Goal: Task Accomplishment & Management: Complete application form

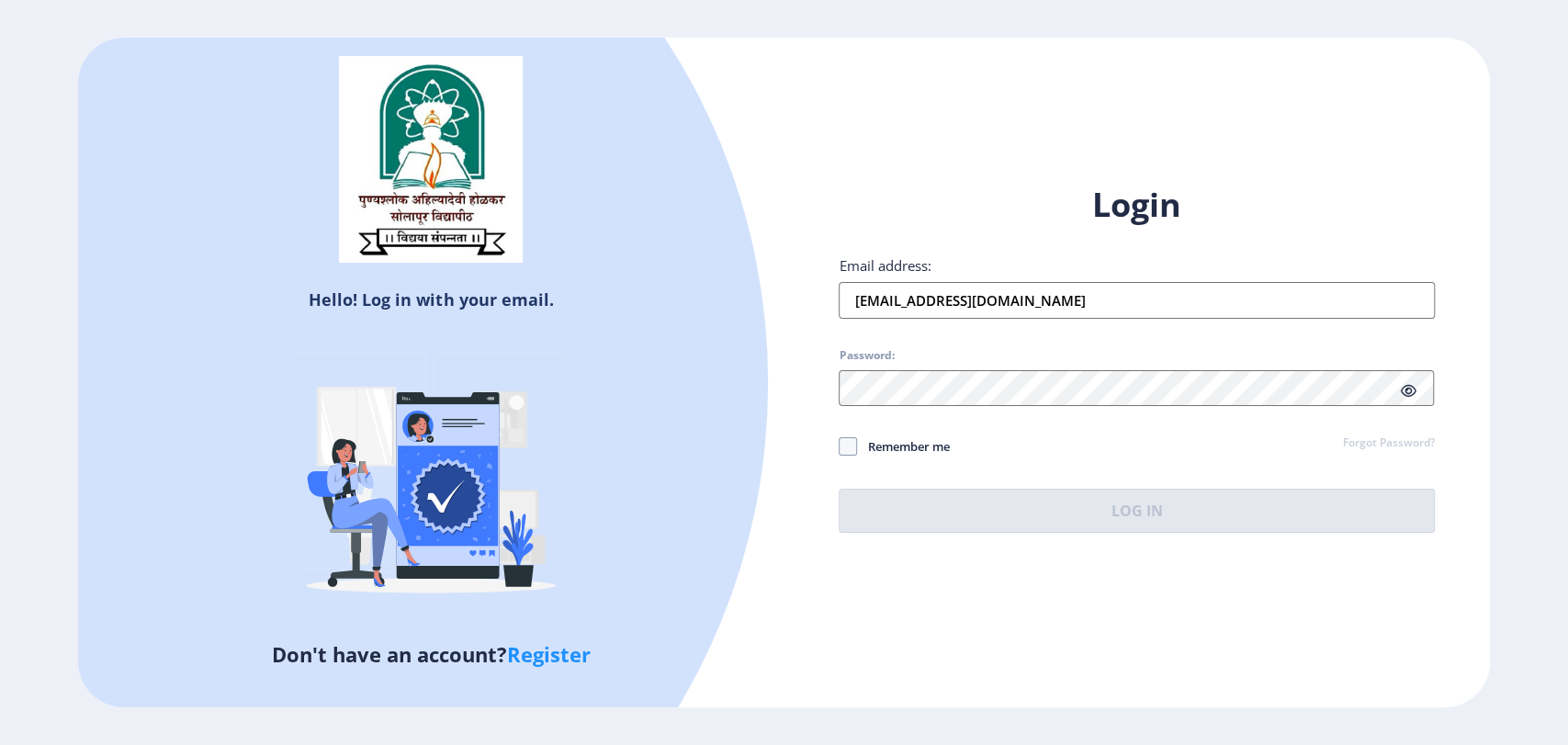
click at [569, 299] on div at bounding box center [142, 383] width 1255 height 1255
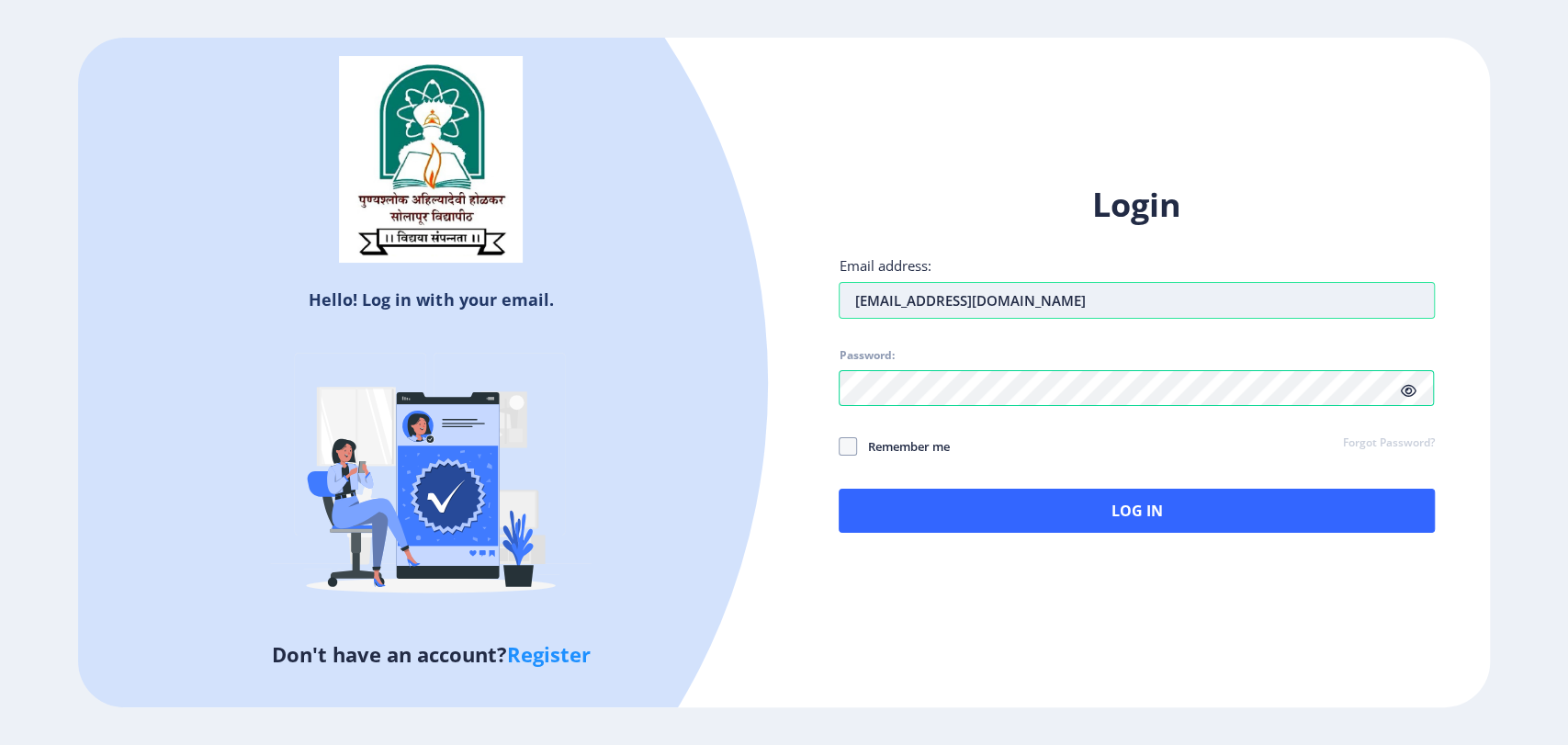
drag, startPoint x: 1118, startPoint y: 293, endPoint x: 844, endPoint y: 293, distance: 274.0
click at [844, 293] on input "rohanenergybiz95@gmail.com" at bounding box center [1136, 300] width 595 height 37
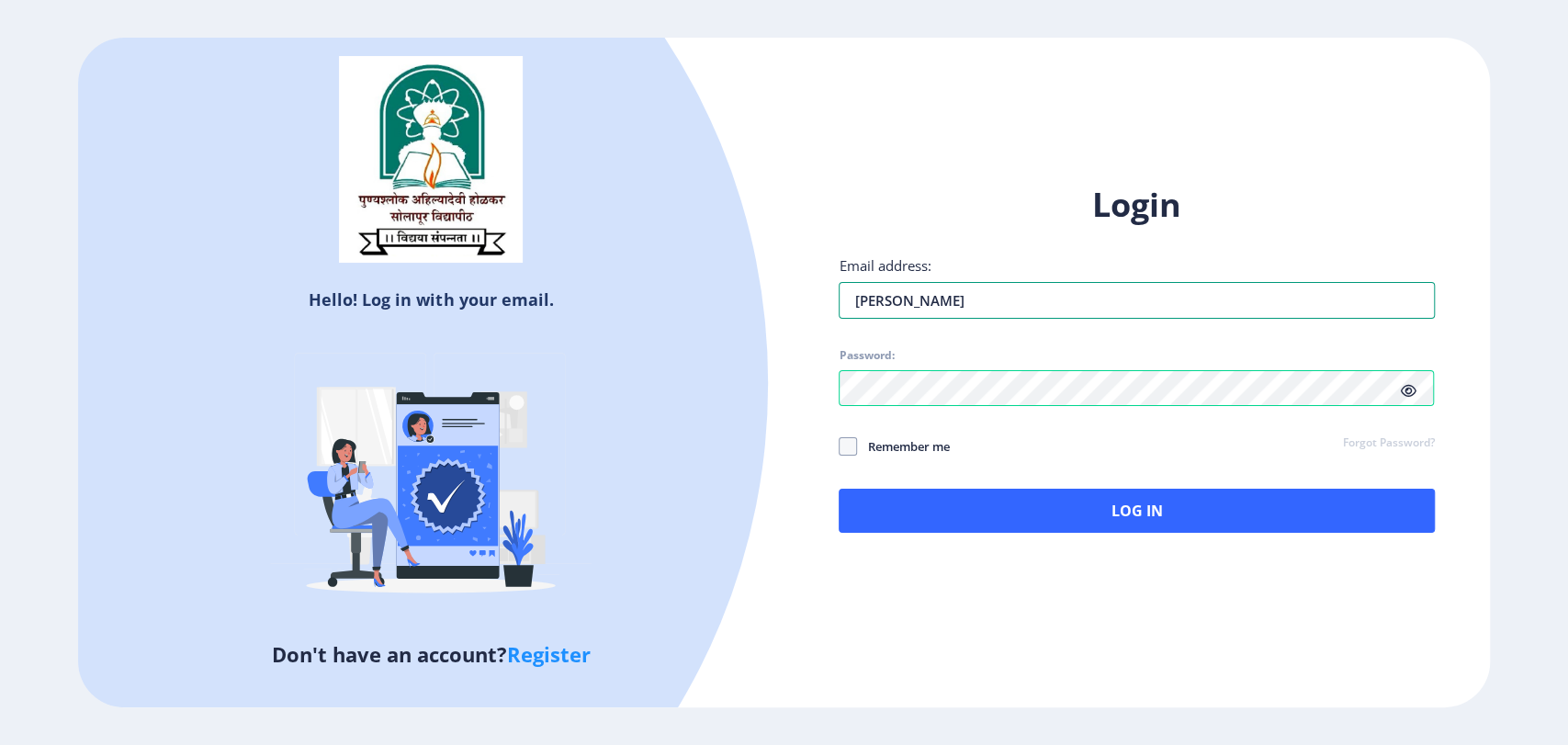
type input "trivedijyoti1982@gmail.com"
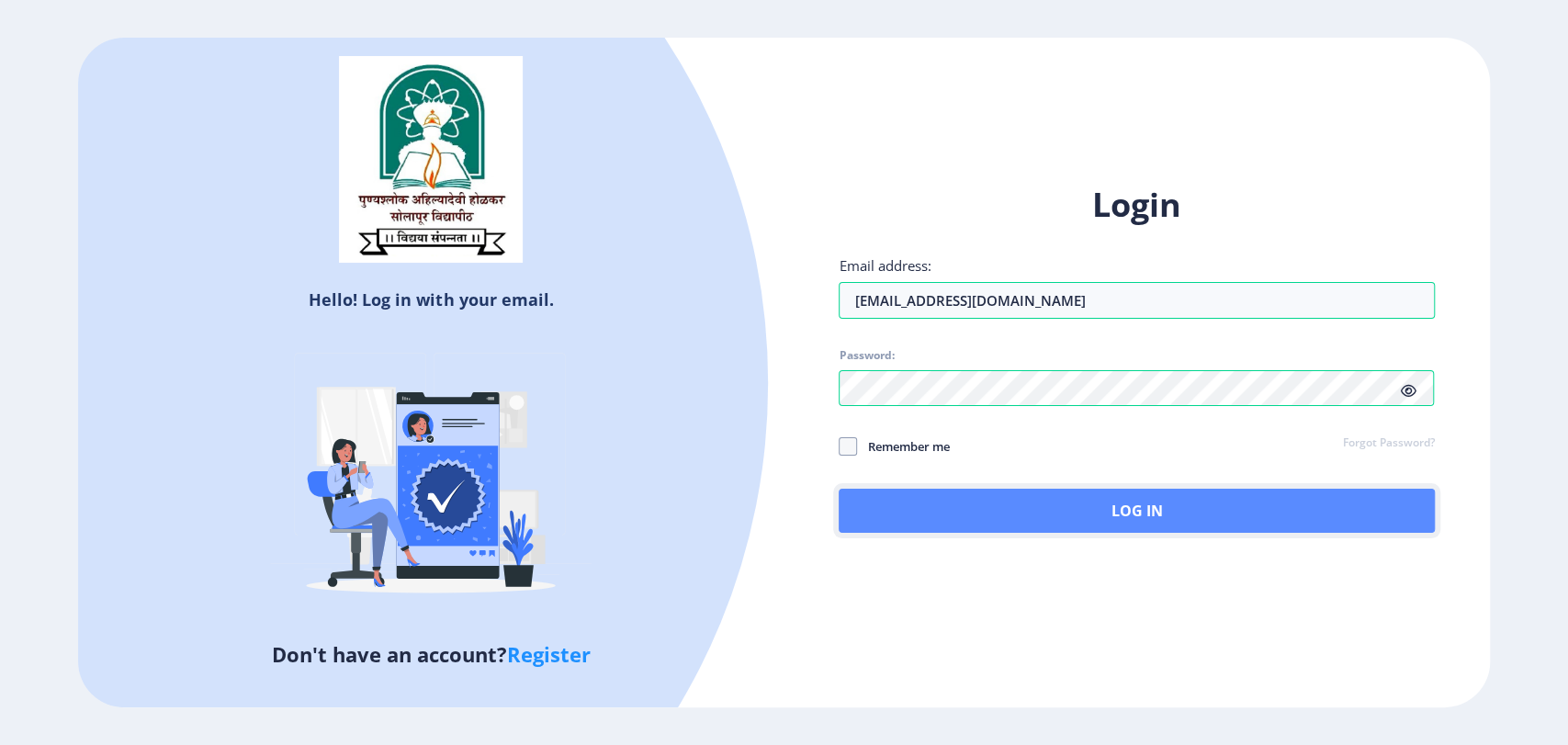
click at [1078, 506] on button "Log In" at bounding box center [1136, 510] width 595 height 44
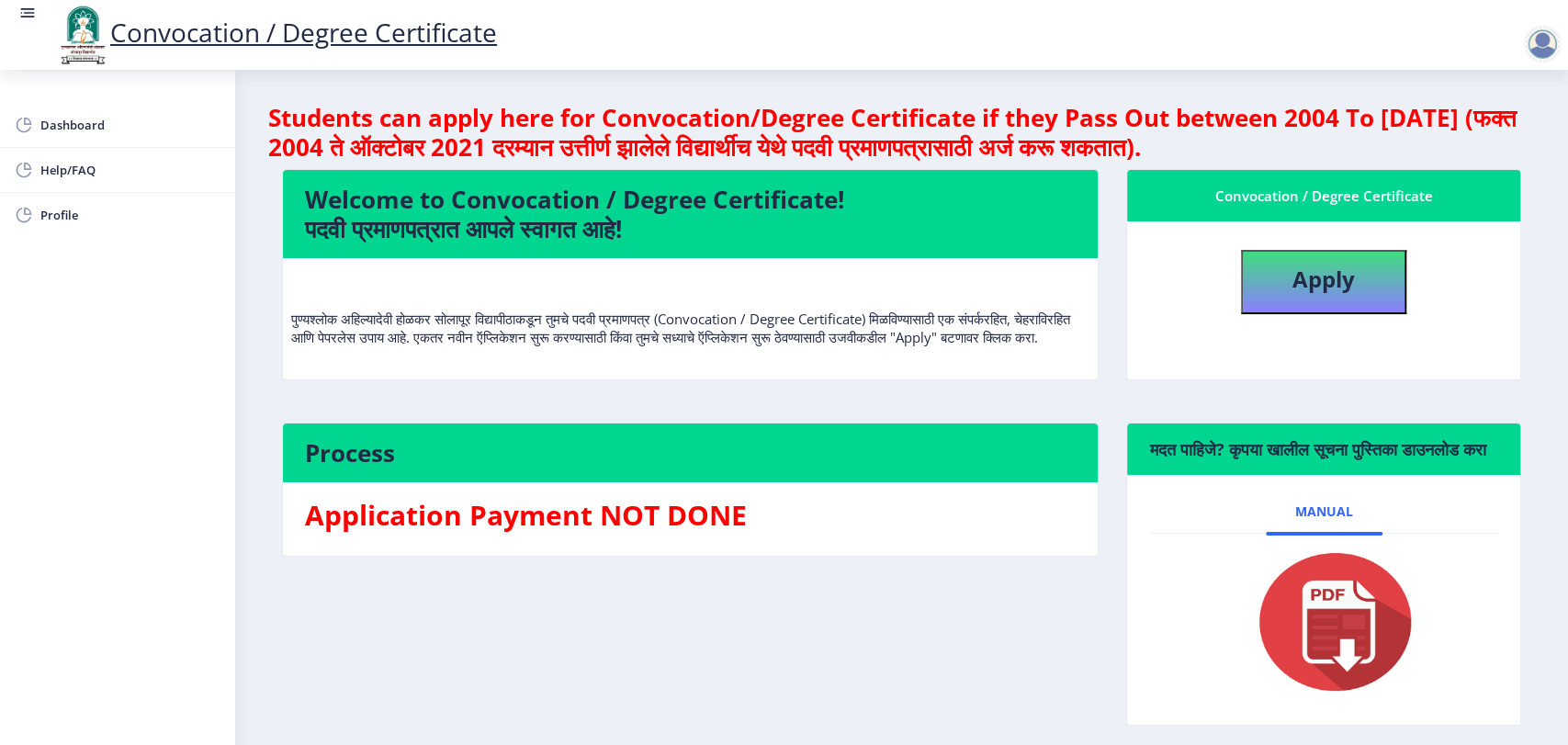
click at [1540, 37] on div at bounding box center [1541, 43] width 37 height 37
click at [1476, 133] on span "Log out" at bounding box center [1494, 143] width 117 height 22
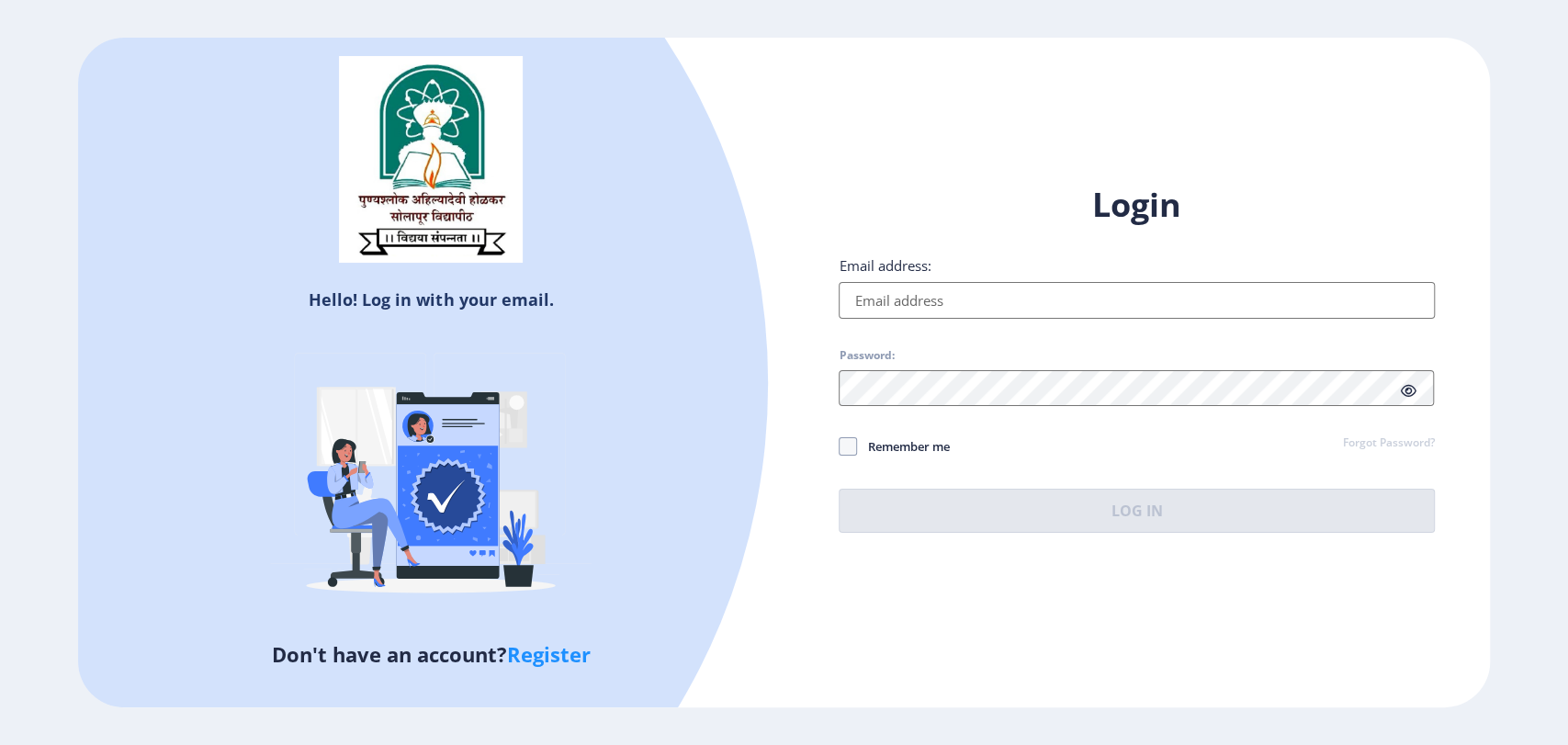
type input "jyotitrivedi1982@gmail.com"
click at [1154, 502] on button "Log In" at bounding box center [1136, 510] width 595 height 44
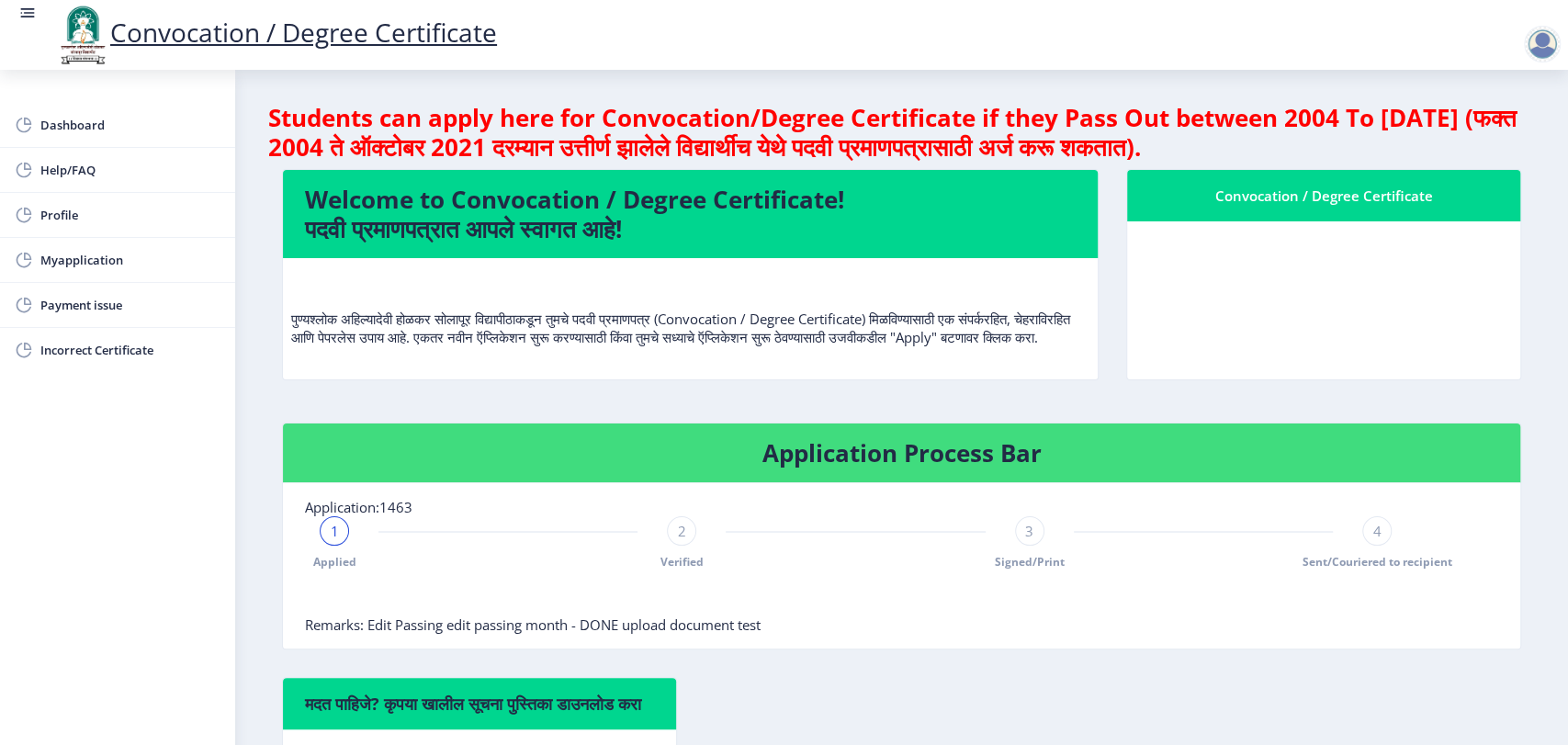
click at [1536, 41] on div at bounding box center [1541, 43] width 37 height 37
click at [1505, 148] on span "Log out" at bounding box center [1494, 143] width 117 height 22
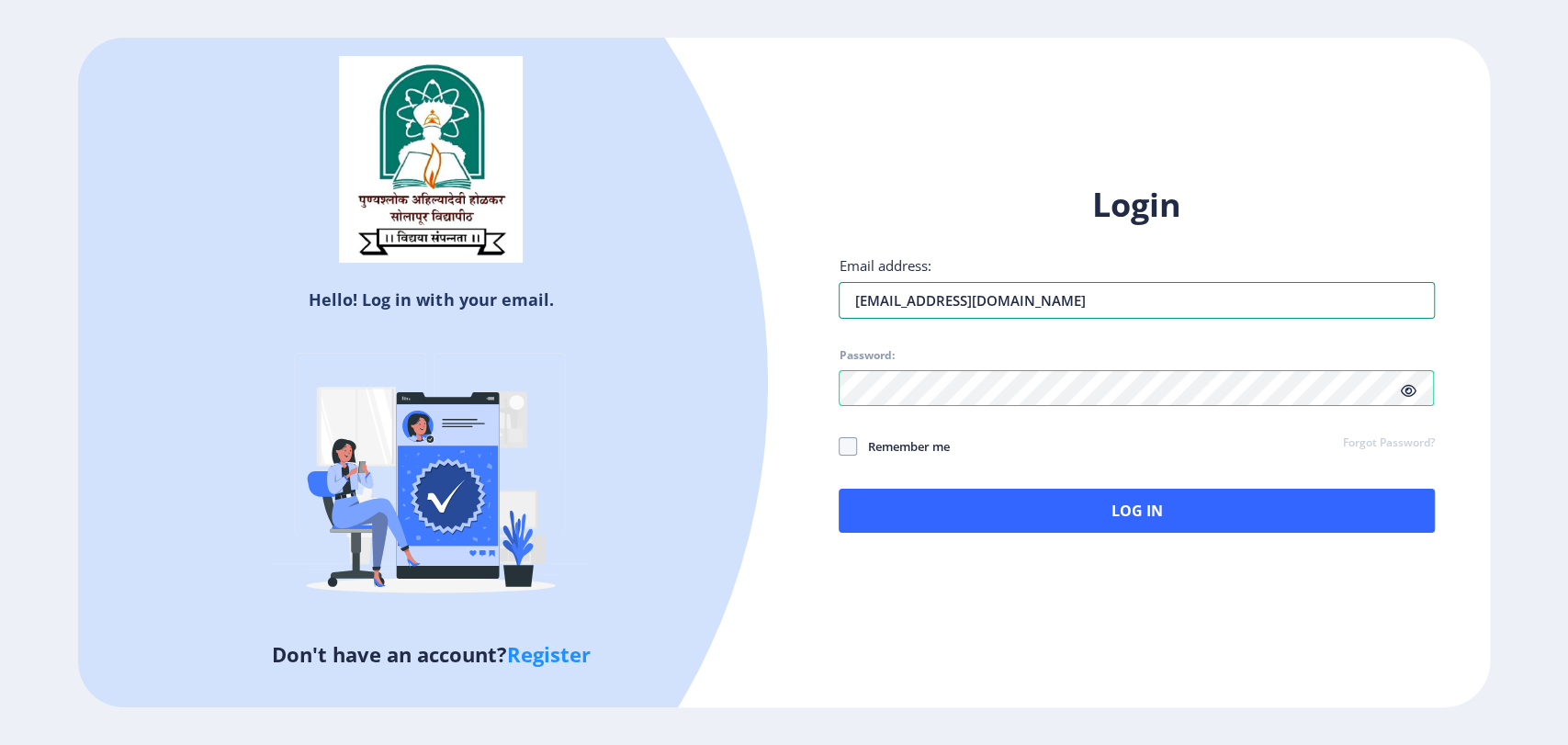
drag, startPoint x: 1049, startPoint y: 290, endPoint x: 831, endPoint y: 287, distance: 218.0
click at [831, 287] on div "Login Email address: jyotitrivedi1982@gmail.com Password: Remember me Forgot Pa…" at bounding box center [1136, 372] width 706 height 435
type input "aparna@edulab.in"
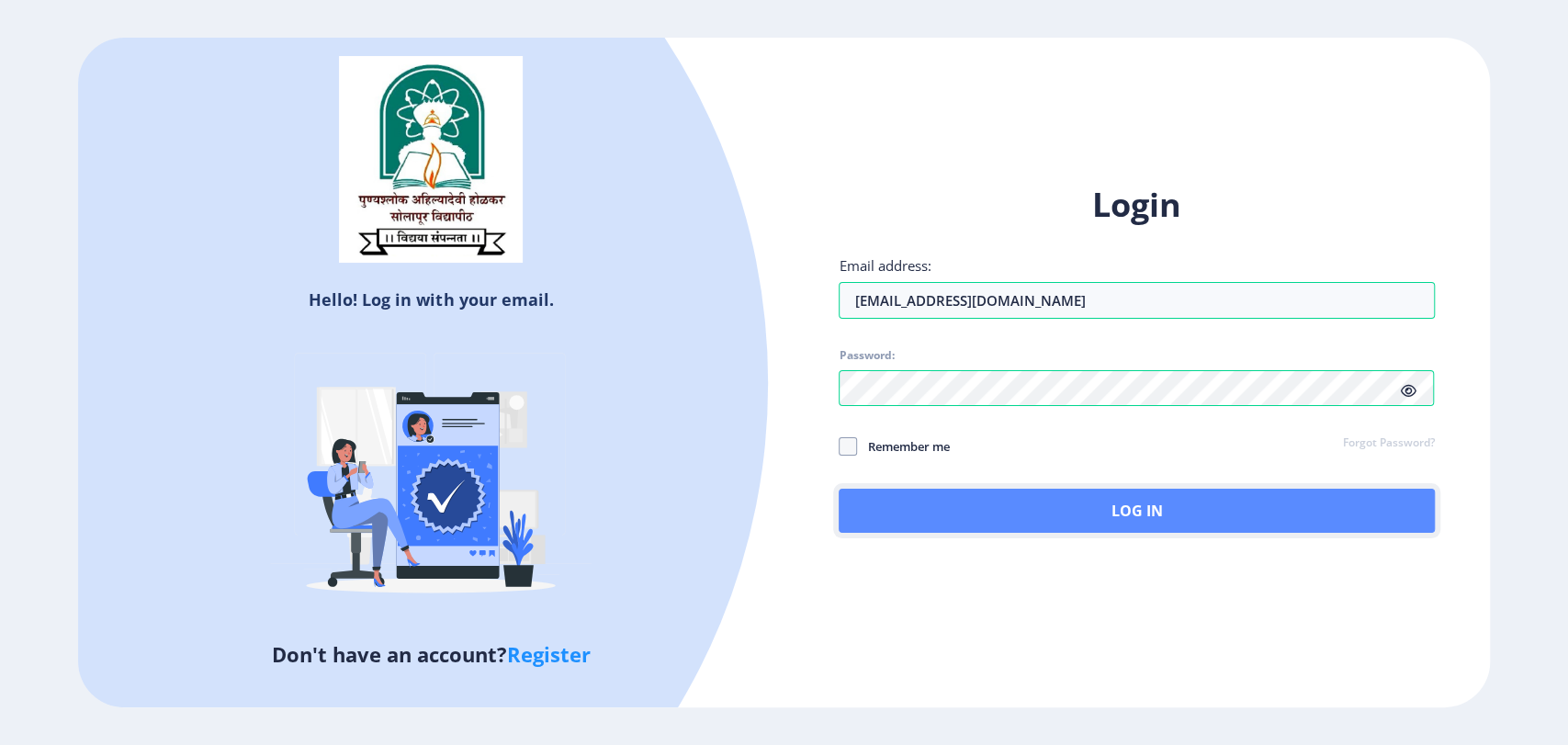
click at [1097, 512] on button "Log In" at bounding box center [1136, 510] width 595 height 44
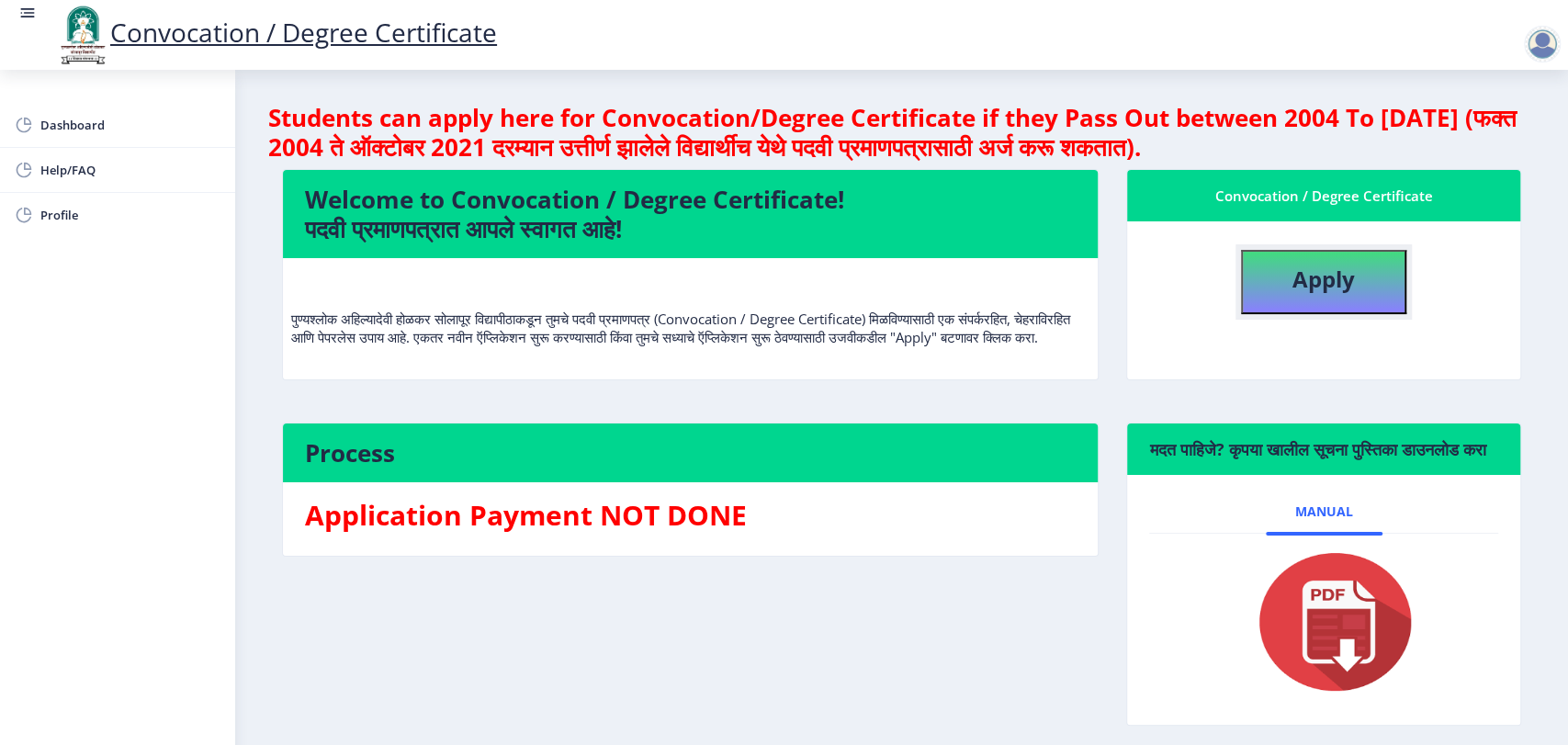
click at [1307, 283] on b "Apply" at bounding box center [1323, 278] width 62 height 31
select select
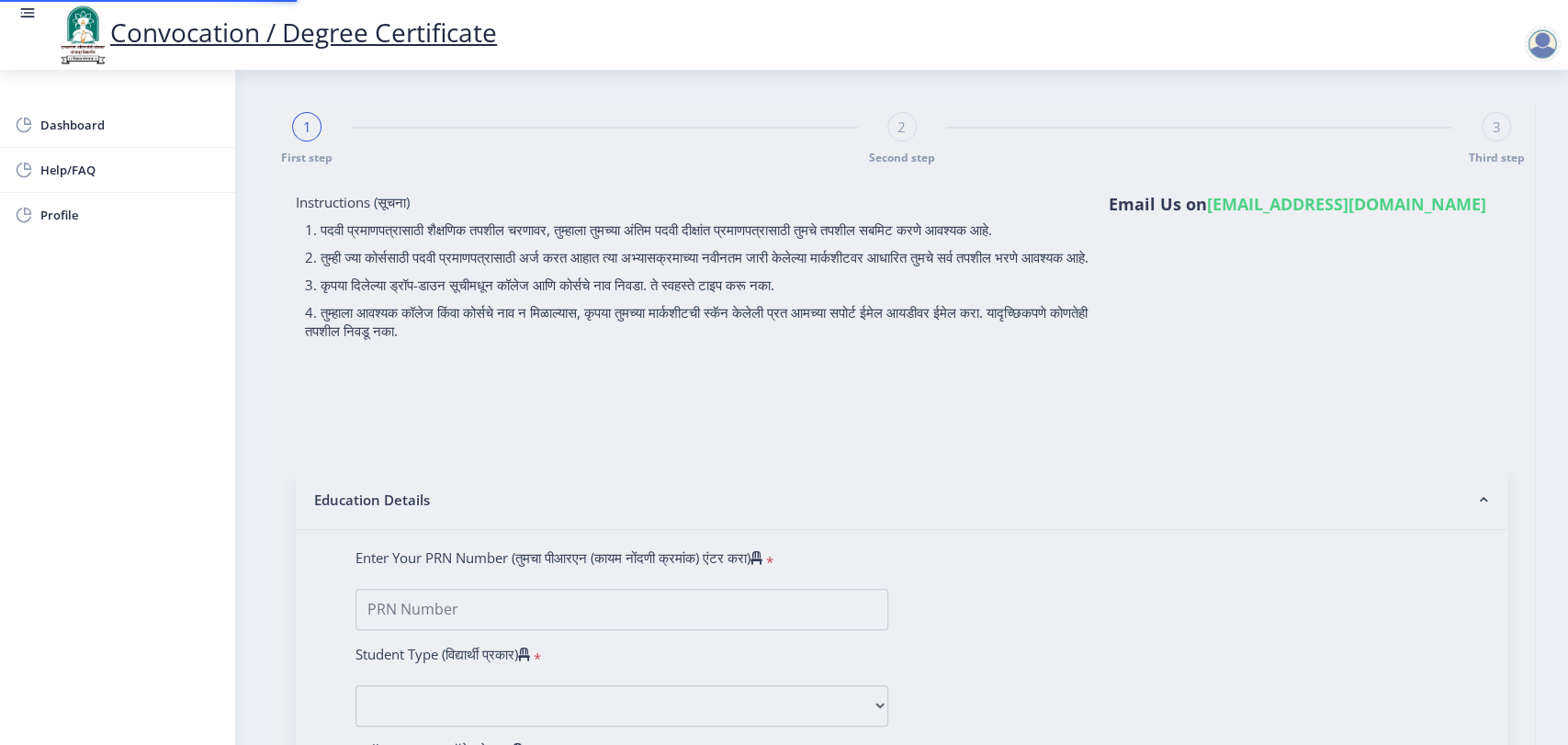
type input "test"
type input "dfg"
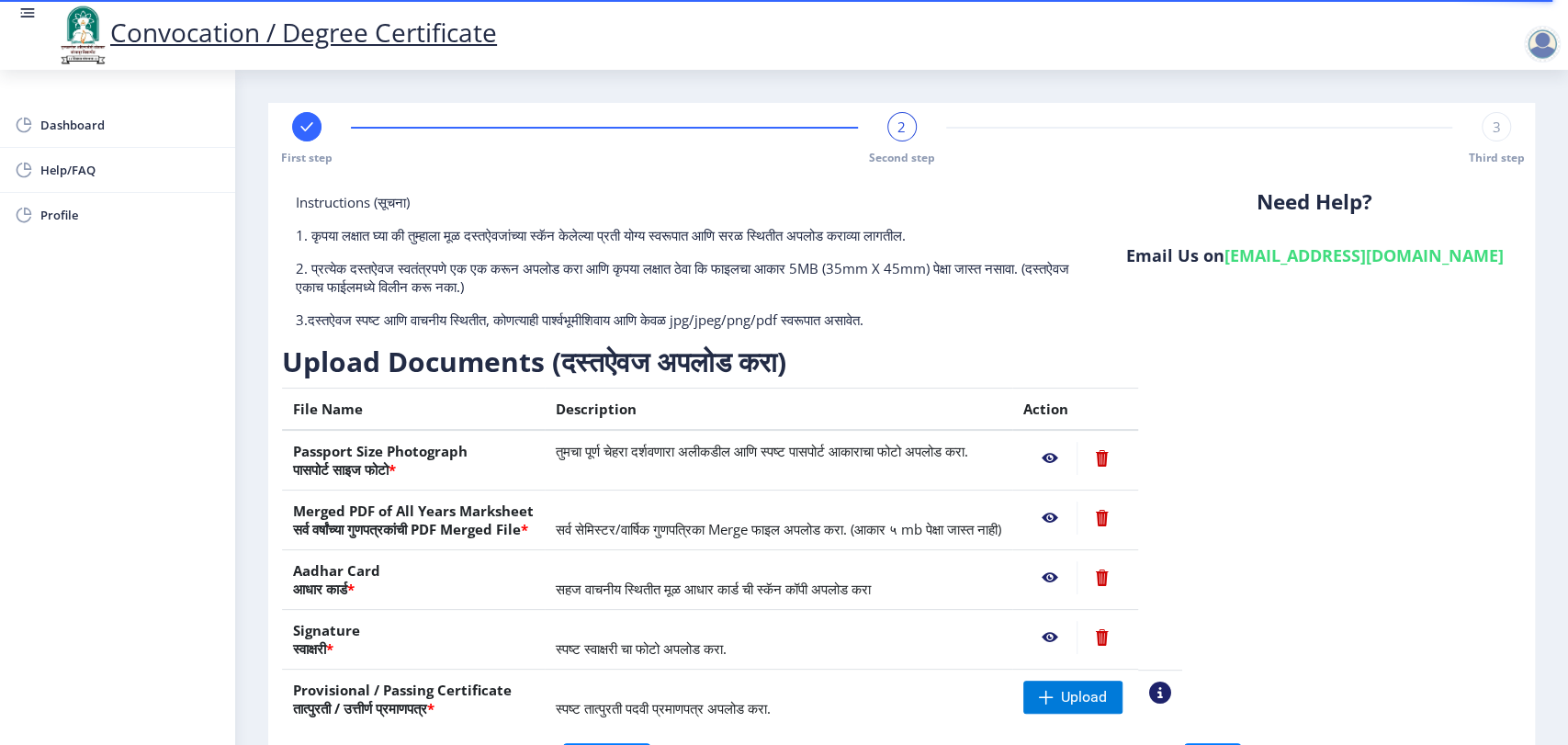
click at [303, 126] on rect at bounding box center [307, 126] width 19 height 19
select select "Regular"
select select "2023"
select select "Grade A"
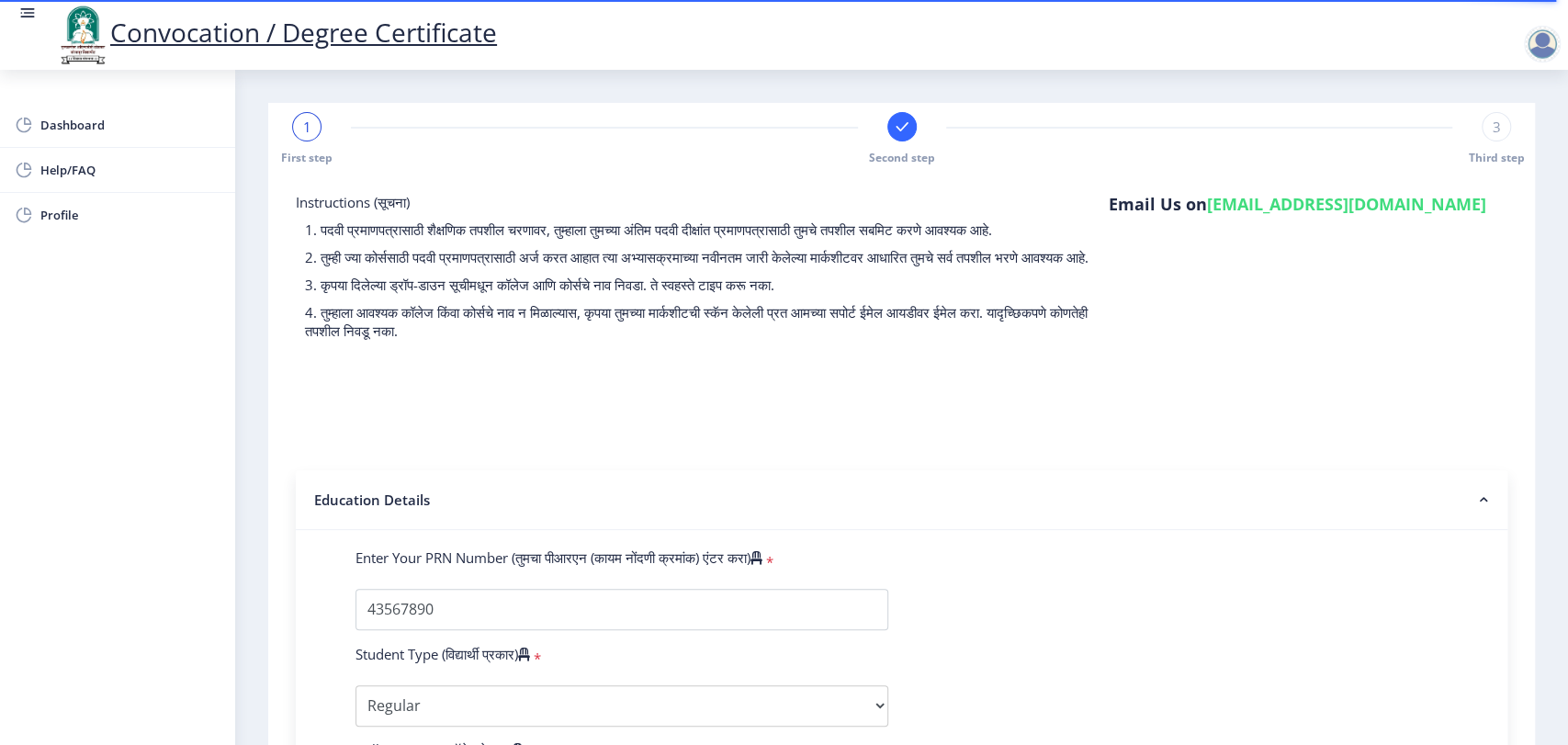
scroll to position [510, 0]
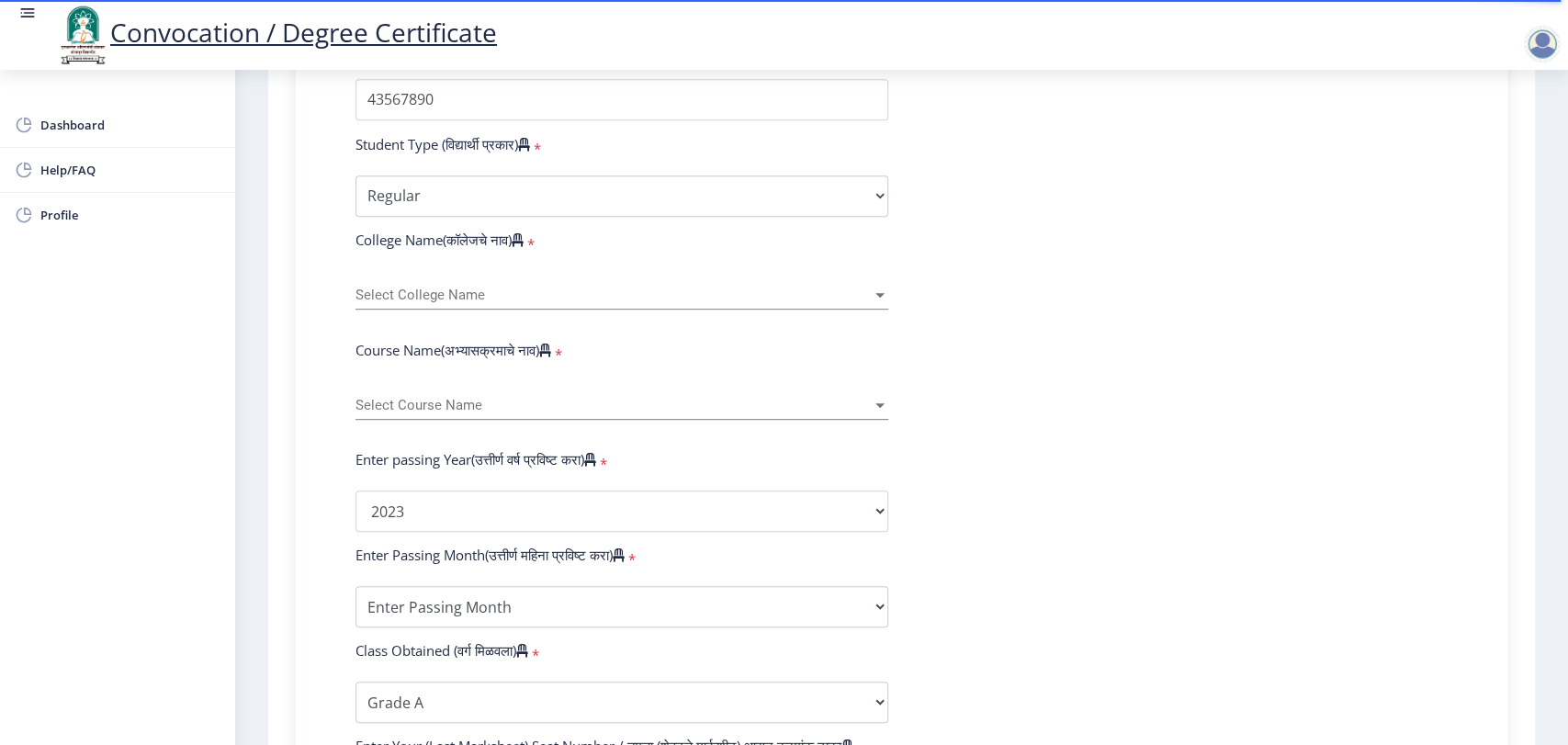
click at [522, 303] on span "Select College Name" at bounding box center [613, 295] width 516 height 16
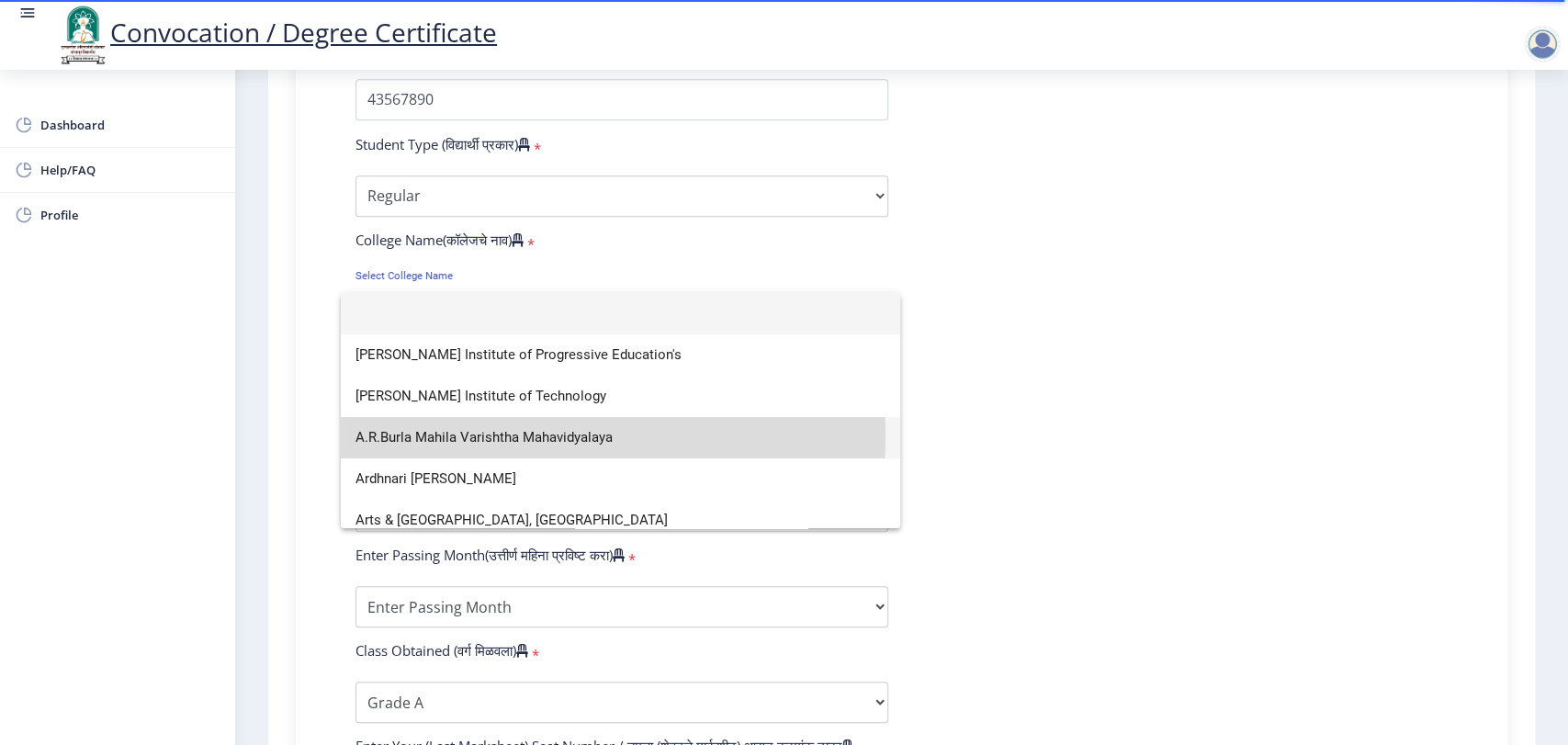
click at [497, 435] on span "A.R.Burla Mahila Varishtha Mahavidyalaya" at bounding box center [620, 438] width 530 height 41
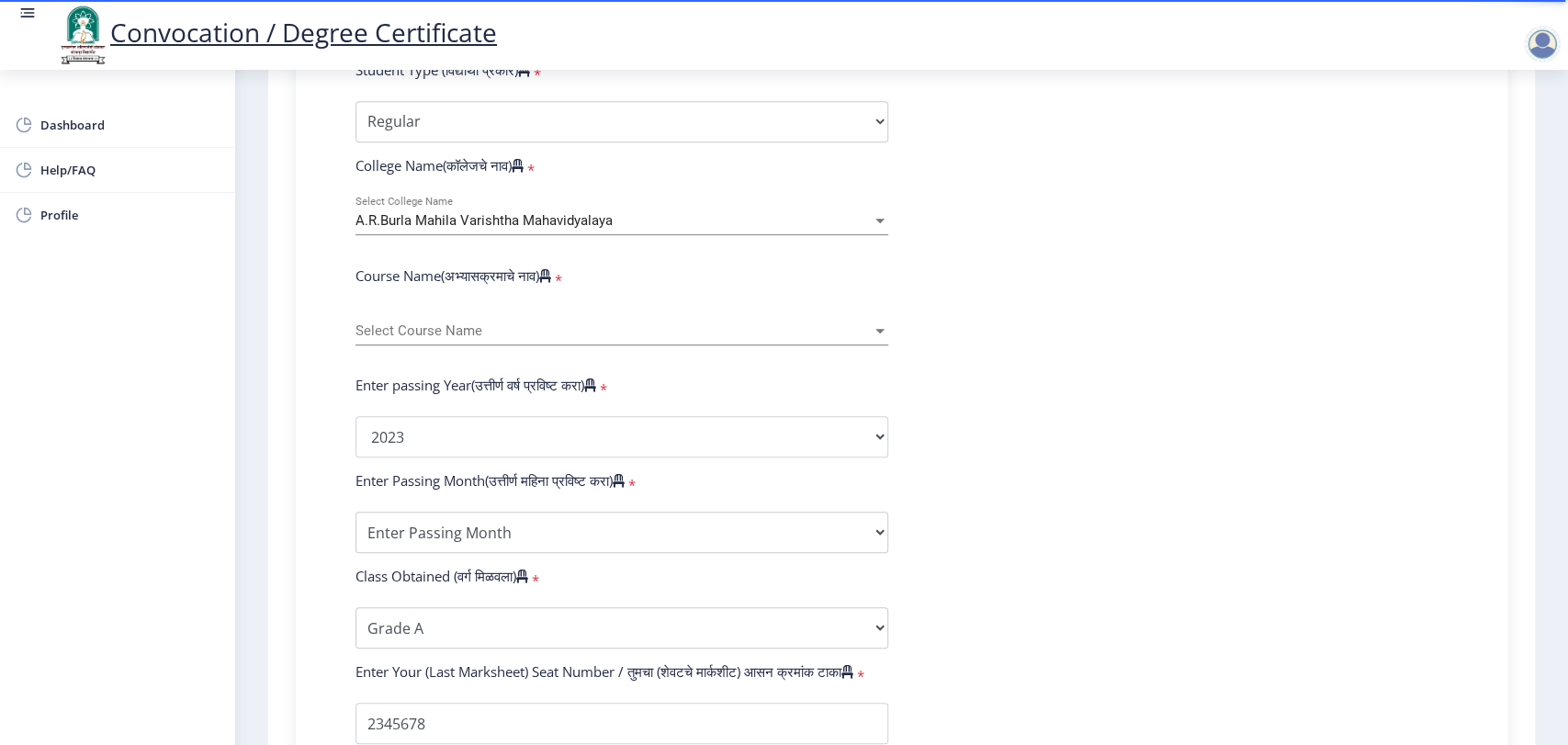
scroll to position [612, 0]
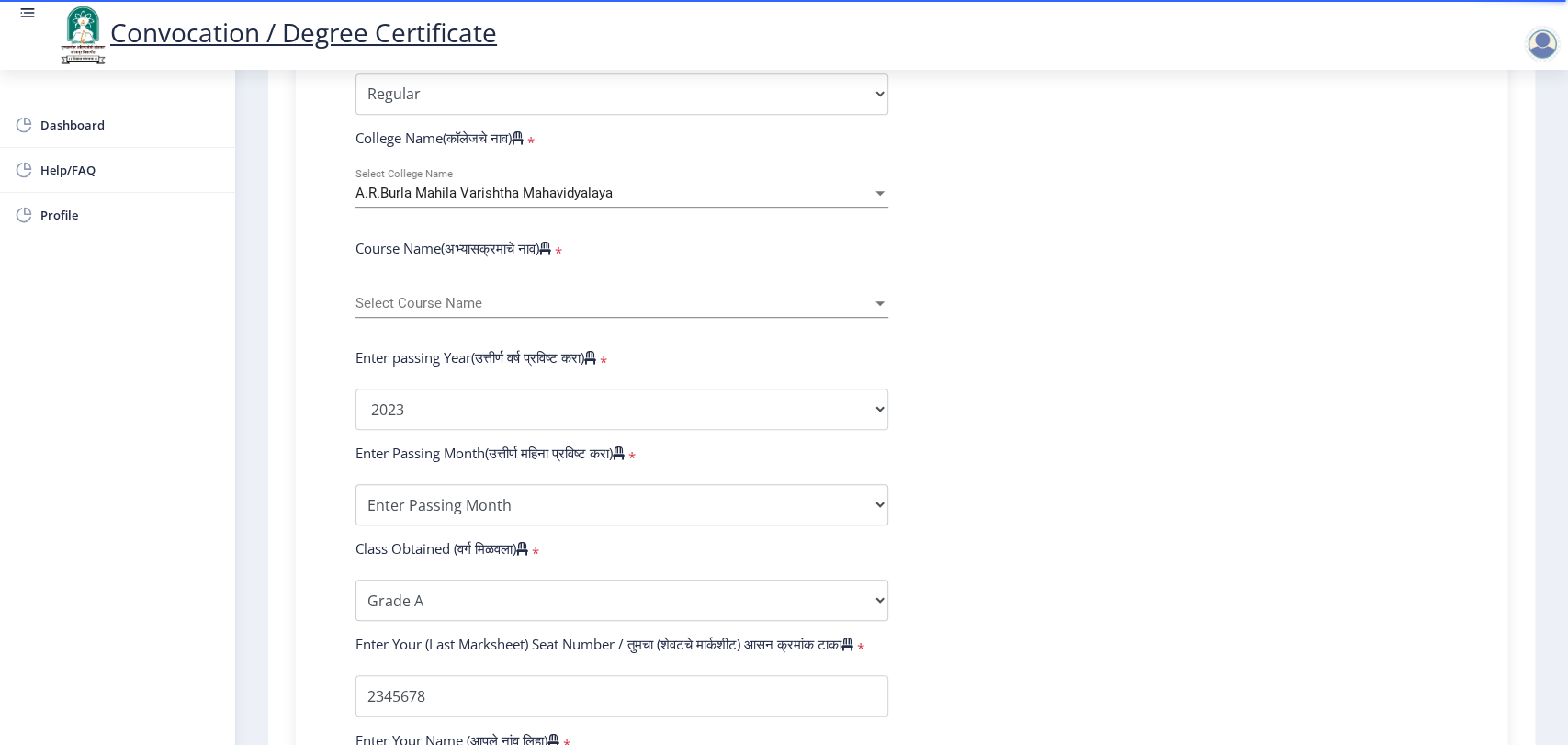
click at [607, 335] on div "Select Course Name Select Course Name" at bounding box center [622, 307] width 533 height 56
click at [612, 312] on span "Select Course Name" at bounding box center [613, 304] width 516 height 16
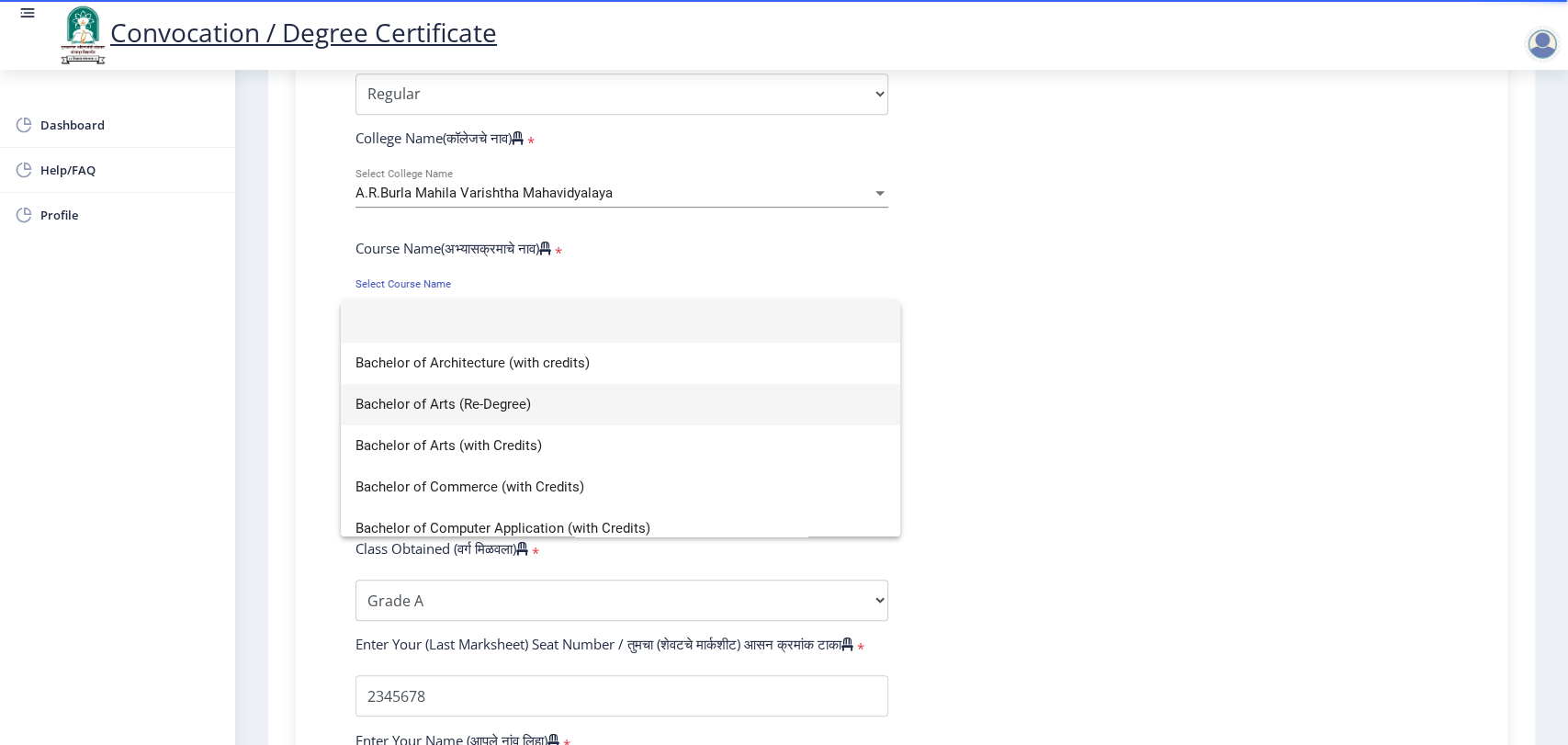
click at [576, 399] on span "Bachelor of Arts (Re-Degree)" at bounding box center [620, 405] width 530 height 41
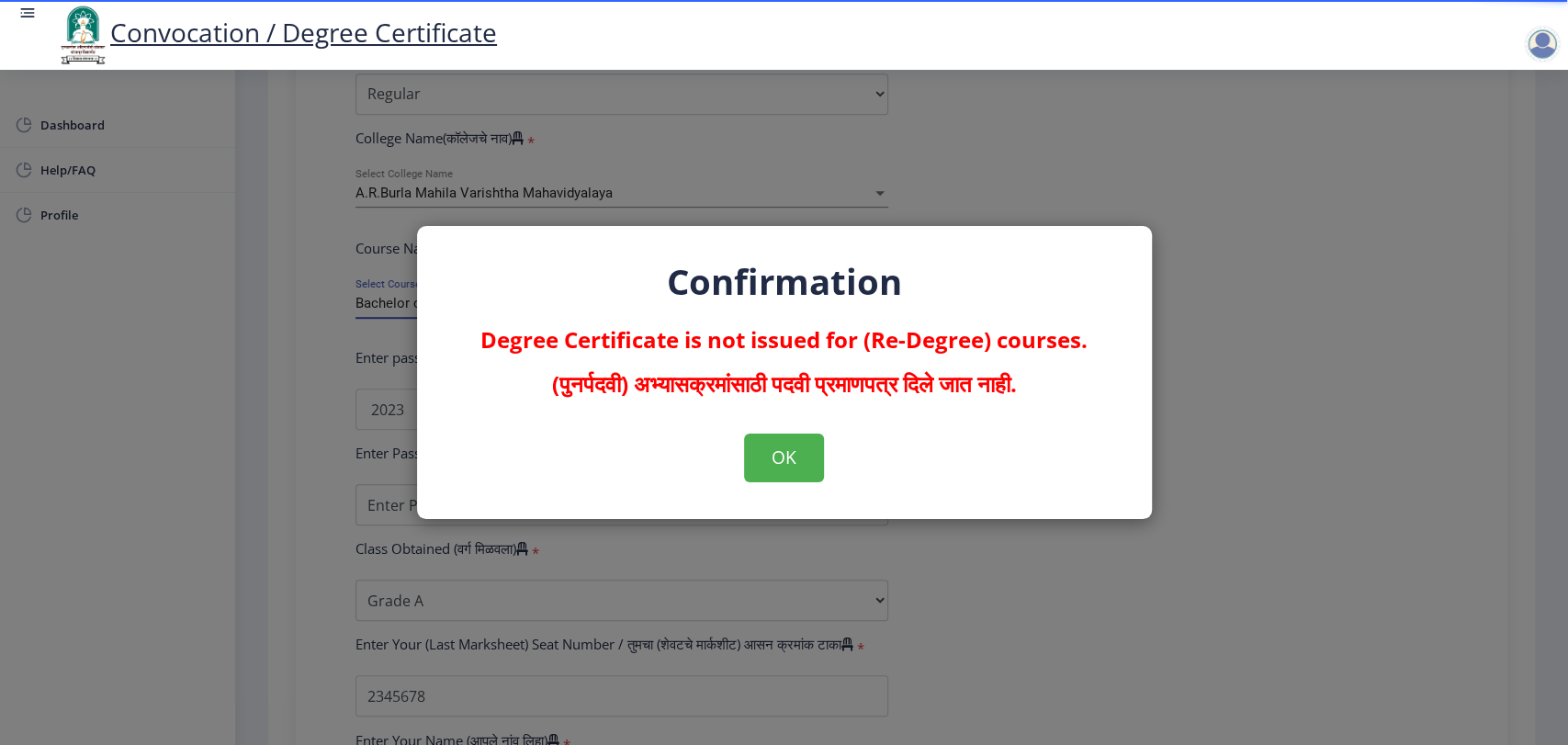
select select
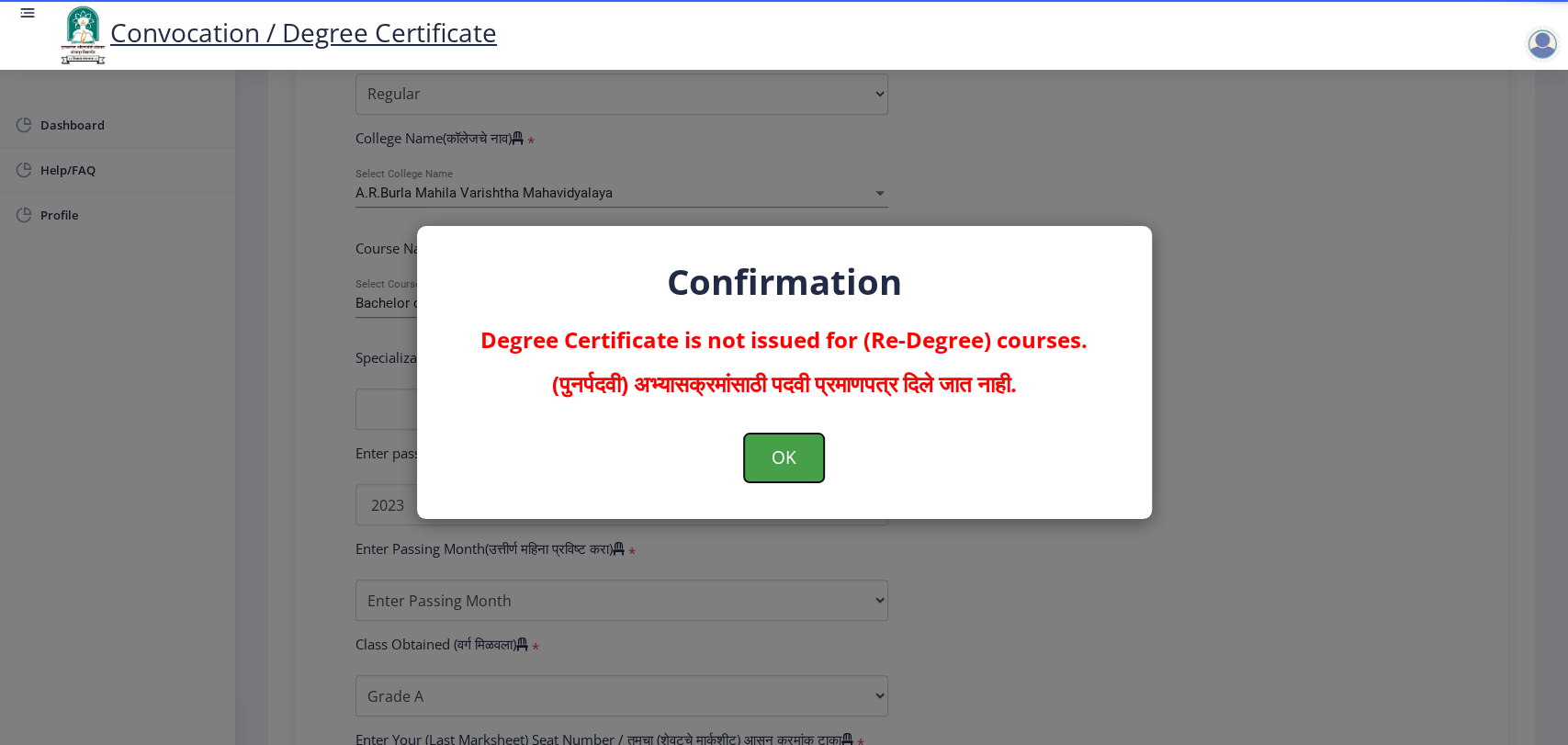
click at [805, 464] on button "OK" at bounding box center [784, 457] width 80 height 47
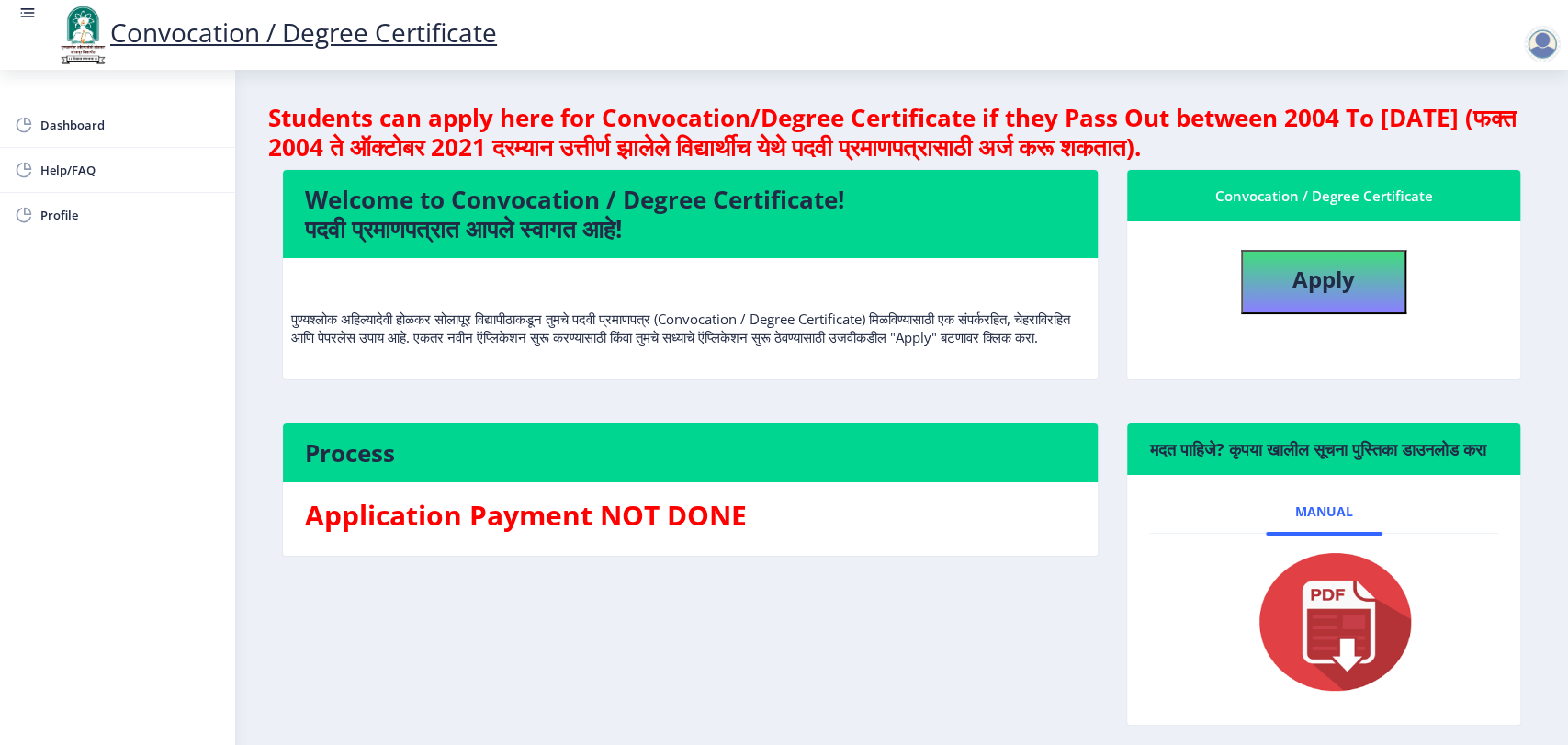
click at [1546, 46] on div at bounding box center [1541, 43] width 37 height 37
click at [1497, 147] on span "Log out" at bounding box center [1494, 143] width 117 height 22
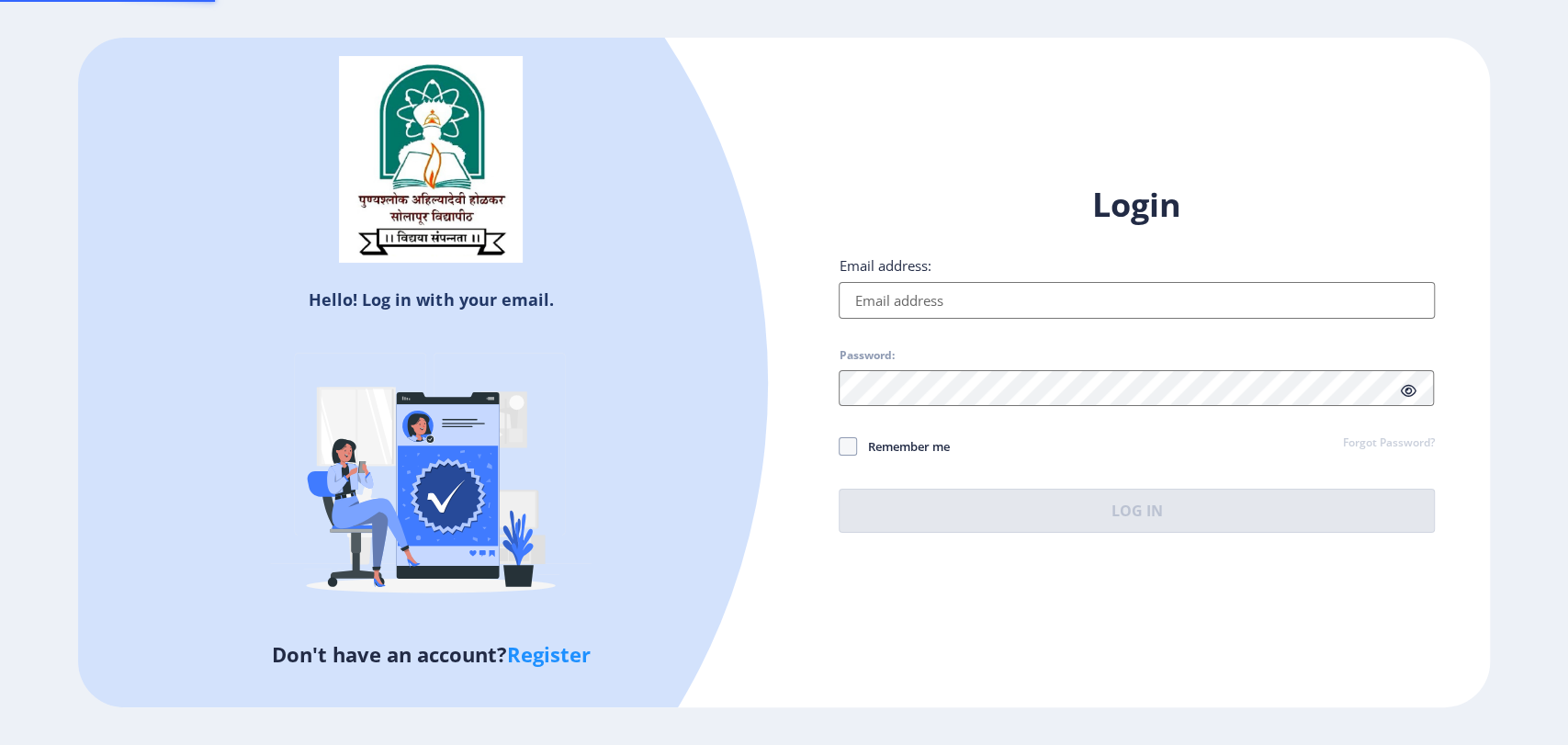
type input "aparna@edulab.in"
